Goal: Understand process/instructions

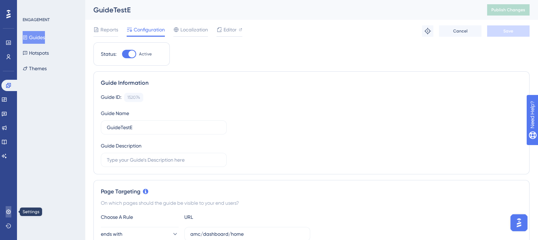
click at [10, 209] on link at bounding box center [9, 212] width 6 height 11
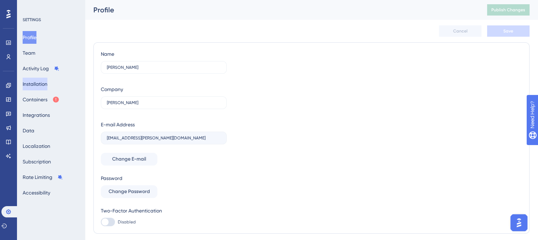
click at [37, 79] on button "Installation" at bounding box center [35, 84] width 25 height 13
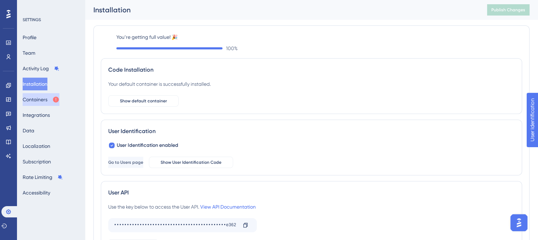
click at [54, 94] on button "Containers" at bounding box center [41, 99] width 37 height 13
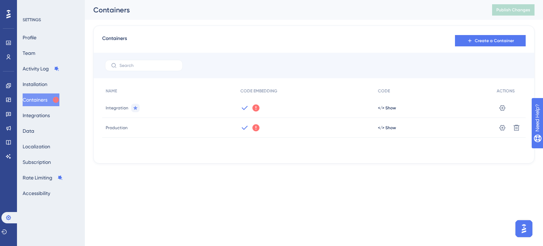
click at [256, 106] on icon at bounding box center [255, 107] width 7 height 7
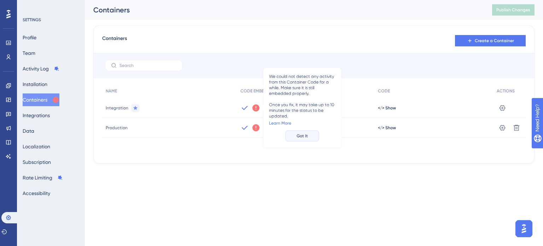
click at [312, 136] on button "Got It" at bounding box center [302, 135] width 34 height 11
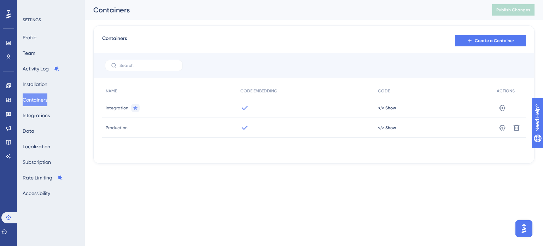
click at [245, 110] on icon at bounding box center [244, 108] width 8 height 8
click at [247, 121] on div at bounding box center [306, 128] width 138 height 20
click at [35, 79] on button "Installation" at bounding box center [35, 84] width 25 height 13
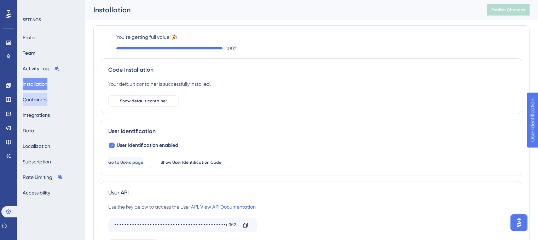
click at [45, 96] on button "Containers" at bounding box center [35, 99] width 25 height 13
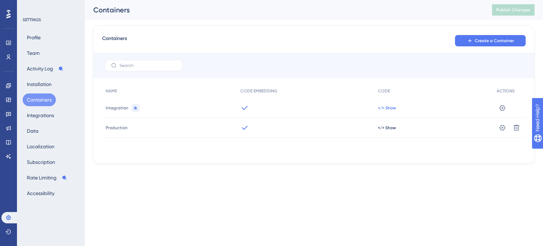
click at [383, 107] on span "</> Show" at bounding box center [387, 108] width 18 height 6
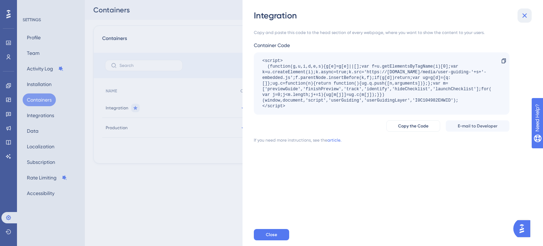
click at [526, 16] on icon at bounding box center [525, 15] width 8 height 8
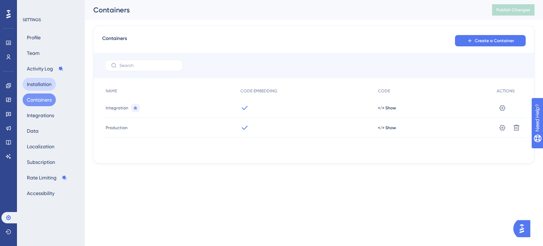
click at [37, 85] on button "Installation" at bounding box center [39, 84] width 33 height 13
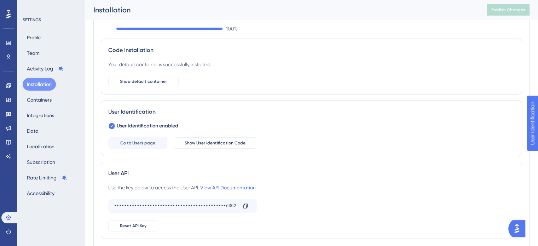
scroll to position [66, 0]
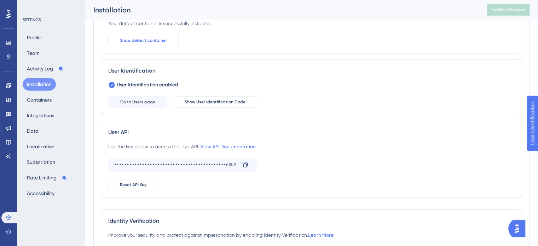
click at [153, 43] on button "Show default container" at bounding box center [143, 40] width 70 height 11
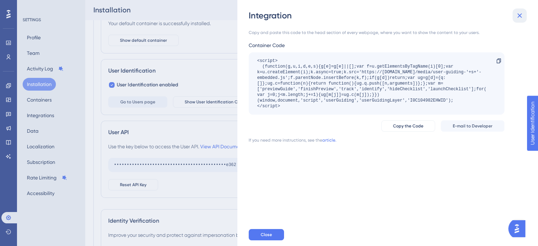
click at [516, 16] on icon at bounding box center [519, 15] width 8 height 8
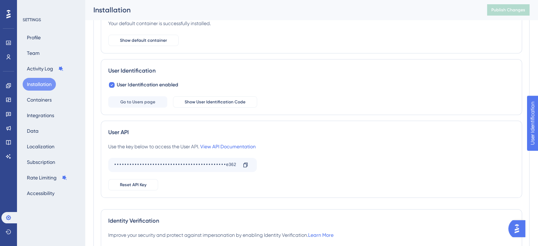
scroll to position [112, 0]
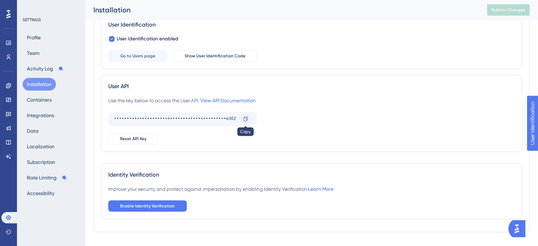
click at [244, 115] on div at bounding box center [245, 118] width 11 height 11
click at [246, 118] on icon at bounding box center [246, 119] width 6 height 6
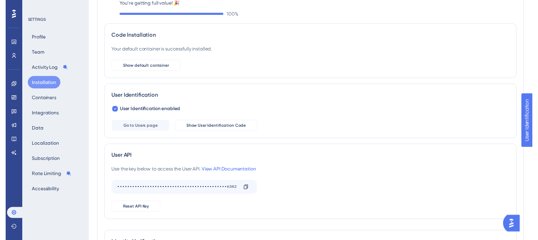
scroll to position [0, 0]
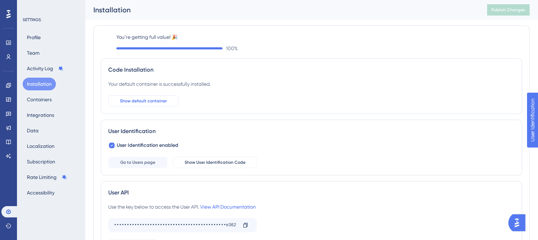
click at [148, 100] on span "Show default container" at bounding box center [143, 101] width 47 height 6
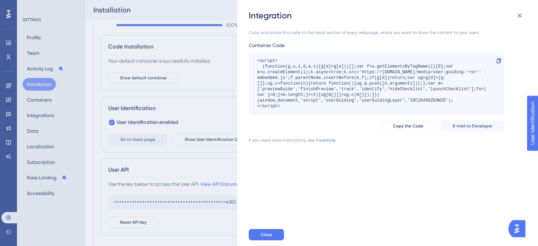
scroll to position [30, 0]
